Goal: Task Accomplishment & Management: Use online tool/utility

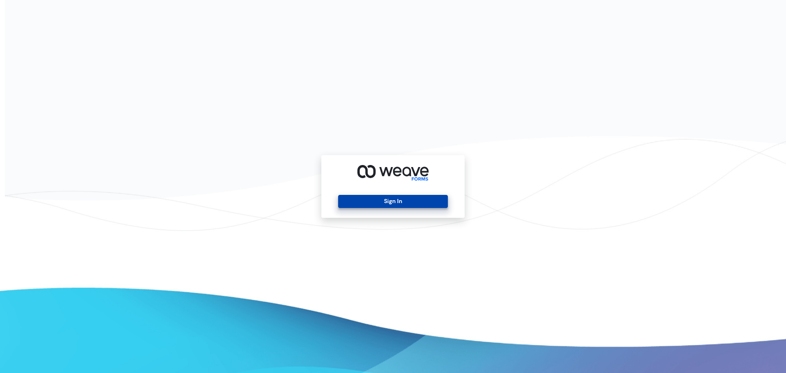
click at [407, 201] on button "Sign In" at bounding box center [392, 201] width 109 height 13
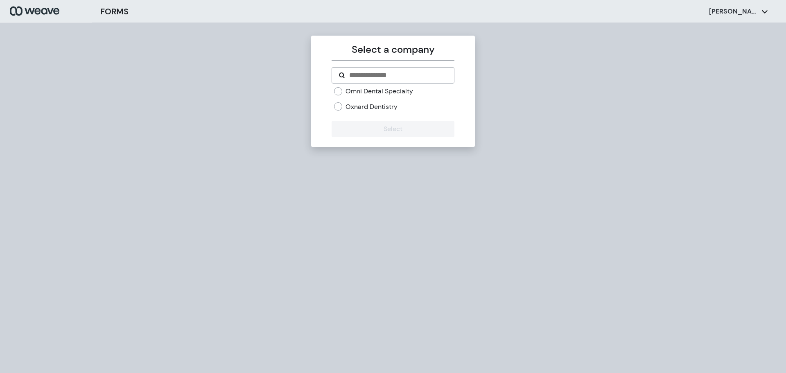
click at [371, 108] on label "Oxnard Dentistry" at bounding box center [372, 106] width 52 height 9
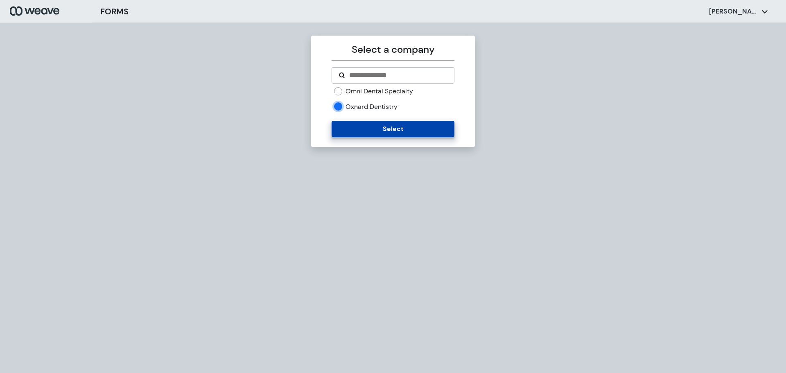
click at [371, 125] on button "Select" at bounding box center [393, 129] width 122 height 16
